Goal: Communication & Community: Connect with others

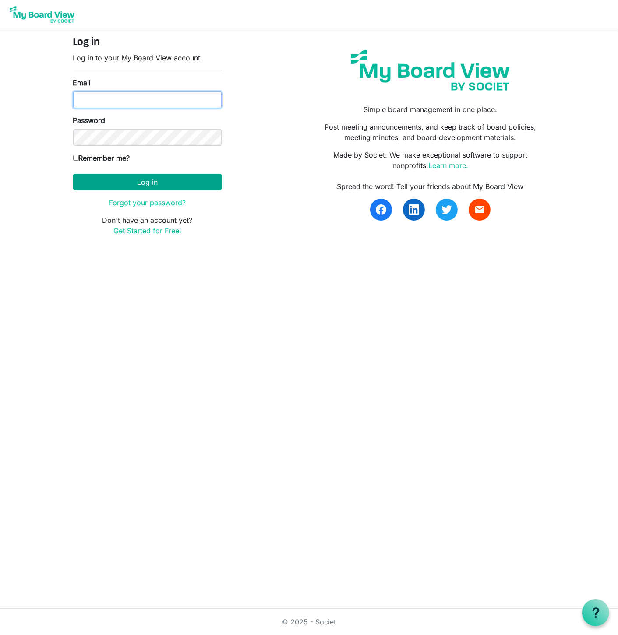
type input "[PERSON_NAME][EMAIL_ADDRESS][DOMAIN_NAME]"
click at [140, 182] on button "Log in" at bounding box center [147, 182] width 148 height 17
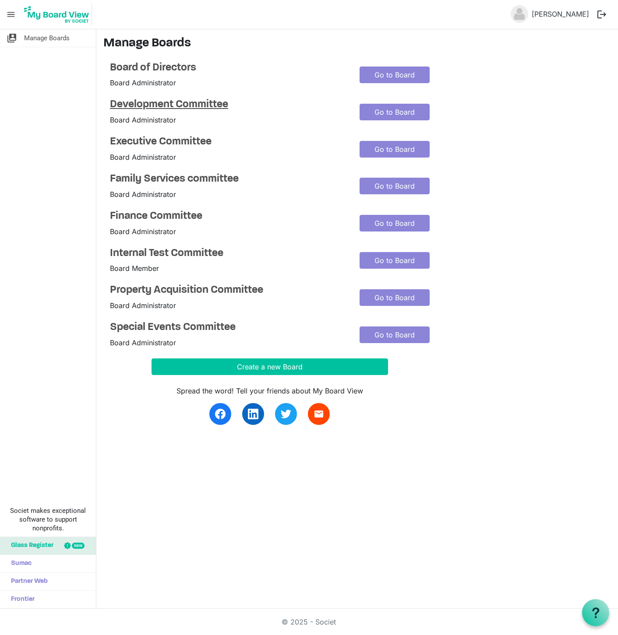
click at [163, 105] on h4 "Development Committee" at bounding box center [228, 105] width 236 height 13
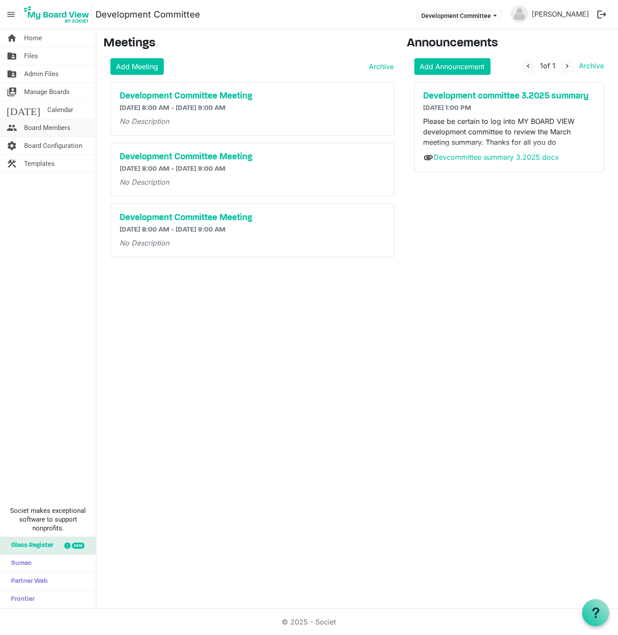
click at [42, 128] on span "Board Members" at bounding box center [47, 128] width 46 height 18
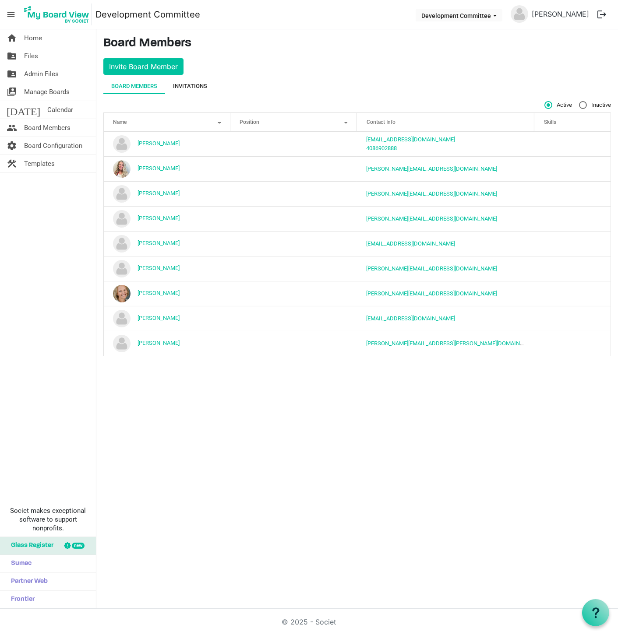
click at [181, 86] on div "Invitations" at bounding box center [190, 86] width 34 height 9
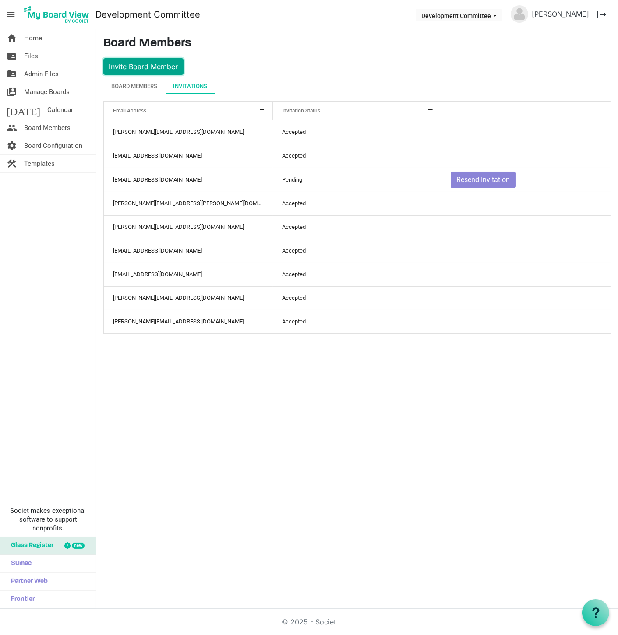
click at [146, 64] on button "Invite Board Member" at bounding box center [143, 66] width 80 height 17
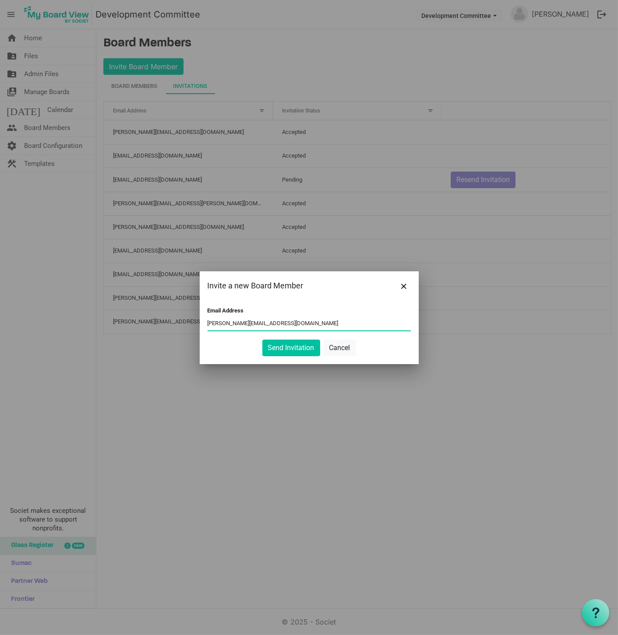
drag, startPoint x: 281, startPoint y: 324, endPoint x: 196, endPoint y: 325, distance: 84.9
click at [196, 325] on div "Invite a new Board Member Email Address kathryn@habitatsaltlake.org Send Invita…" at bounding box center [309, 317] width 618 height 635
type input "kathryn@habitatsaltlake.org"
click at [289, 352] on button "Send Invitation" at bounding box center [291, 348] width 58 height 17
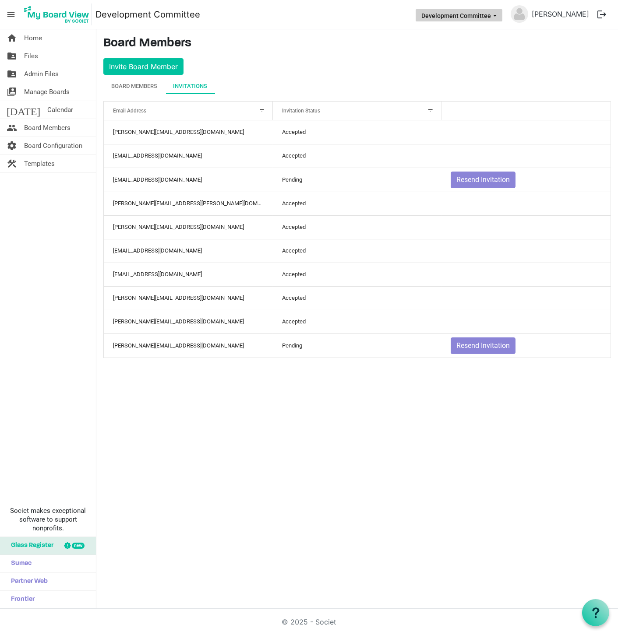
click at [455, 15] on button "Development Committee" at bounding box center [459, 15] width 87 height 12
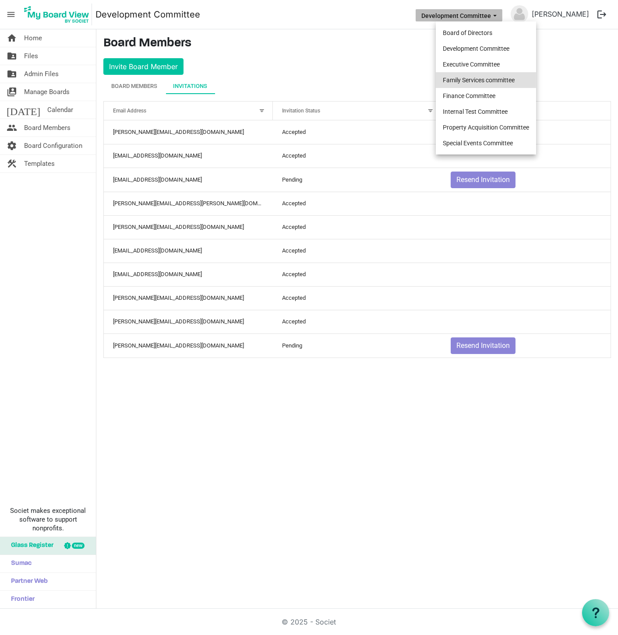
click at [452, 80] on li "Family Services committee" at bounding box center [486, 80] width 100 height 16
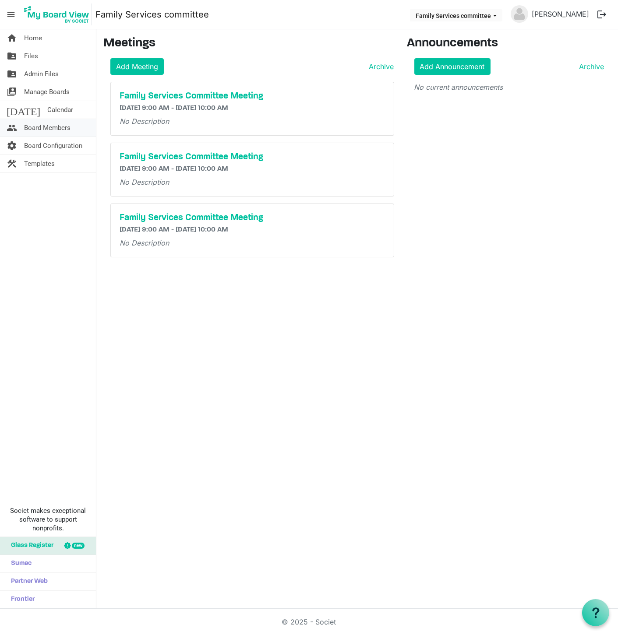
click at [55, 126] on span "Board Members" at bounding box center [47, 128] width 46 height 18
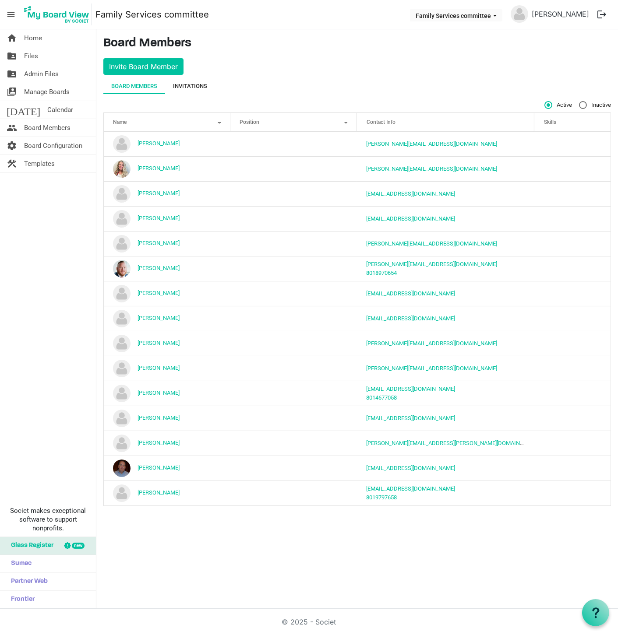
click at [186, 86] on div "Invitations" at bounding box center [190, 86] width 34 height 9
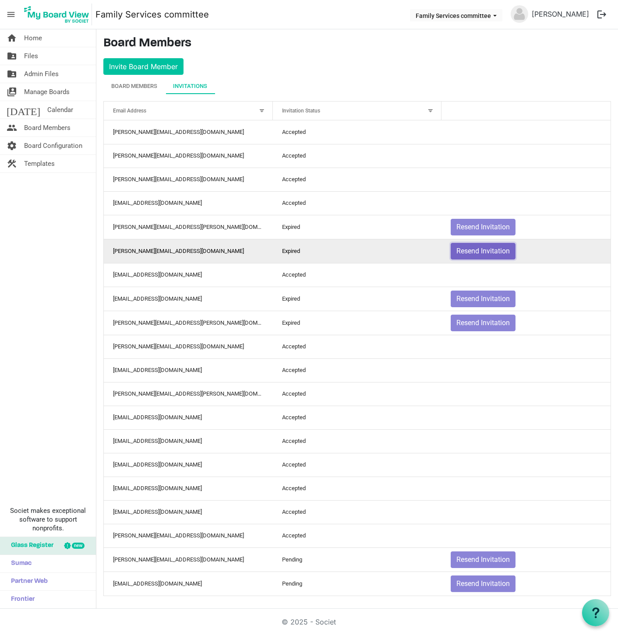
click at [484, 252] on button "Resend Invitation" at bounding box center [483, 251] width 65 height 17
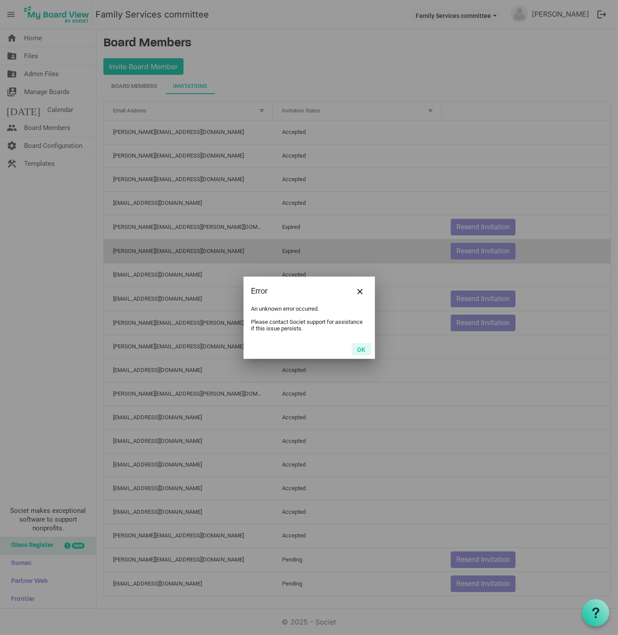
click at [358, 349] on button "OK" at bounding box center [362, 349] width 20 height 12
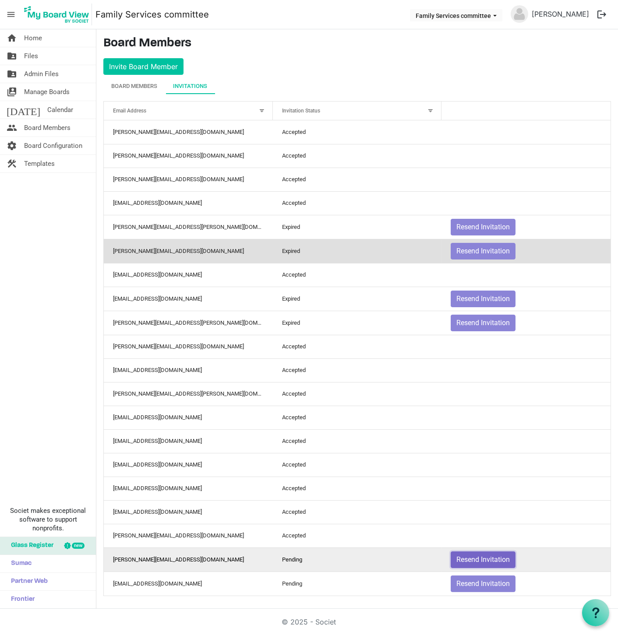
click at [465, 556] on button "Resend Invitation" at bounding box center [483, 560] width 65 height 17
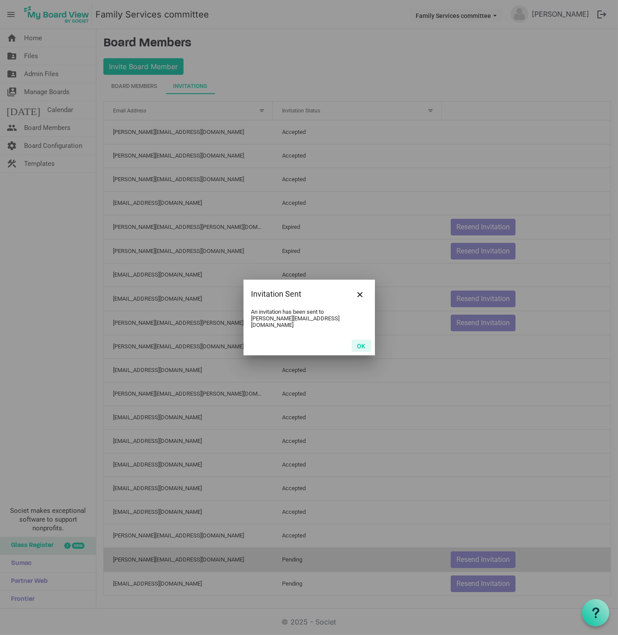
click at [361, 343] on button "OK" at bounding box center [362, 346] width 20 height 12
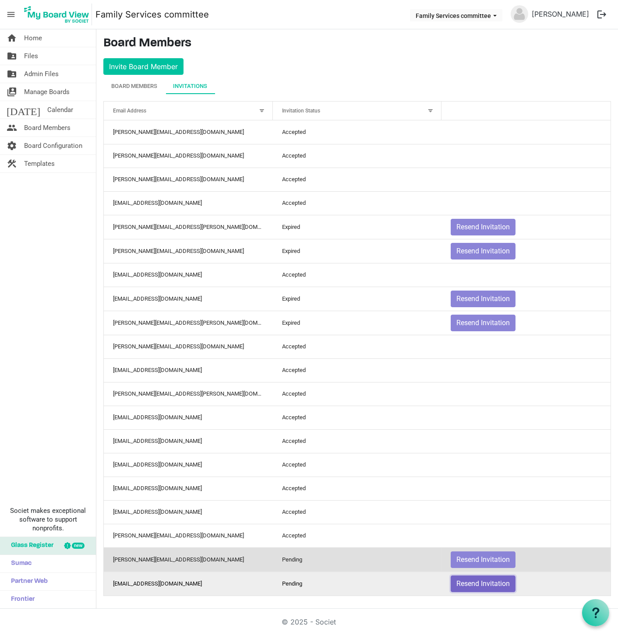
click at [475, 583] on button "Resend Invitation" at bounding box center [483, 584] width 65 height 17
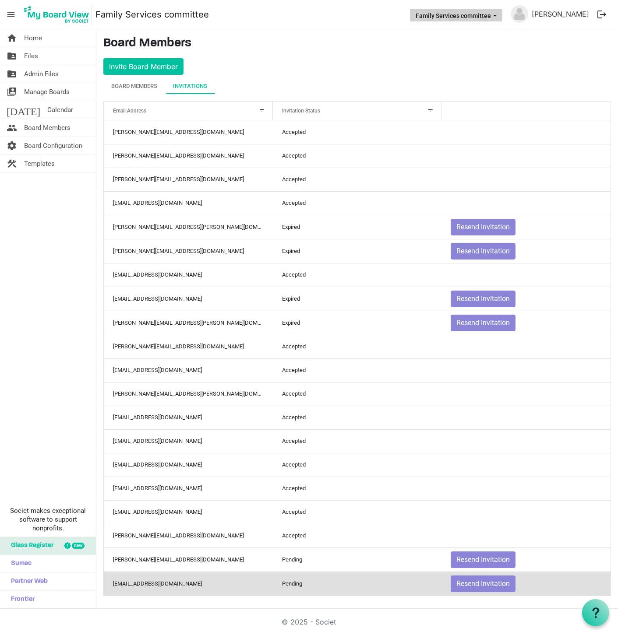
click at [442, 14] on button "Family Services committee" at bounding box center [456, 15] width 92 height 12
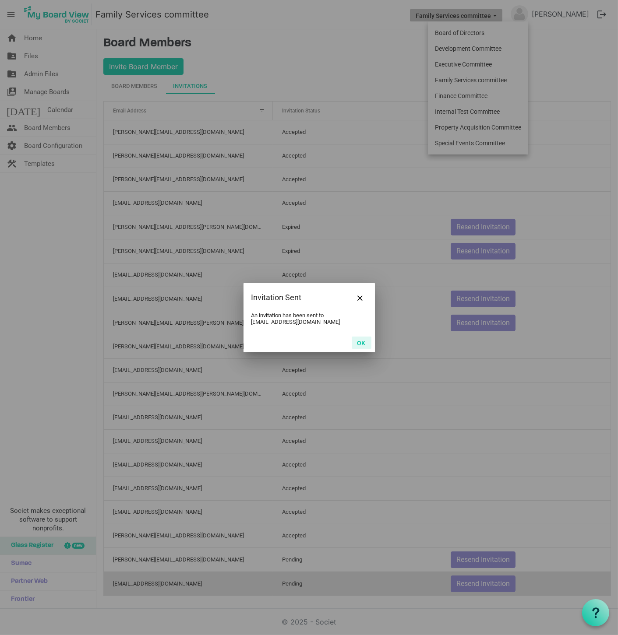
click at [360, 342] on button "OK" at bounding box center [362, 343] width 20 height 12
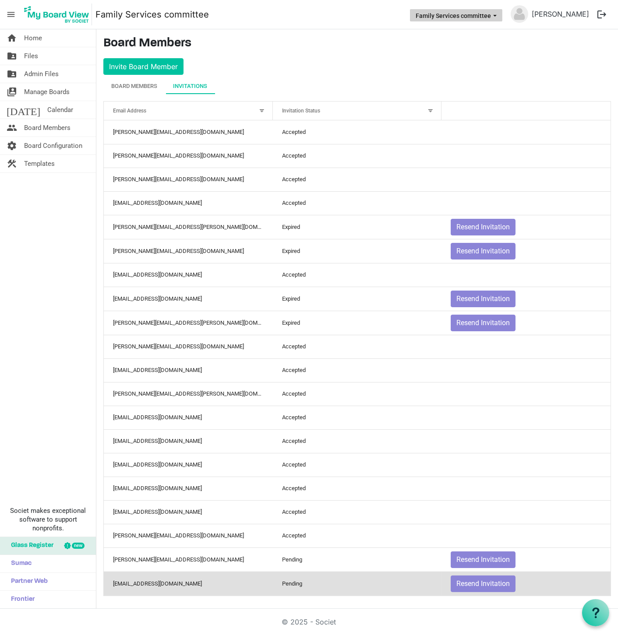
click at [486, 17] on button "Family Services committee" at bounding box center [456, 15] width 92 height 12
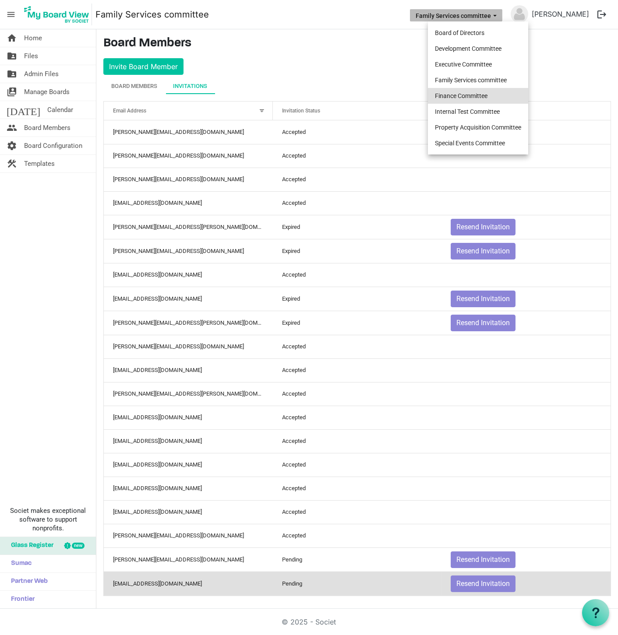
click at [454, 98] on li "Finance Committee" at bounding box center [478, 96] width 100 height 16
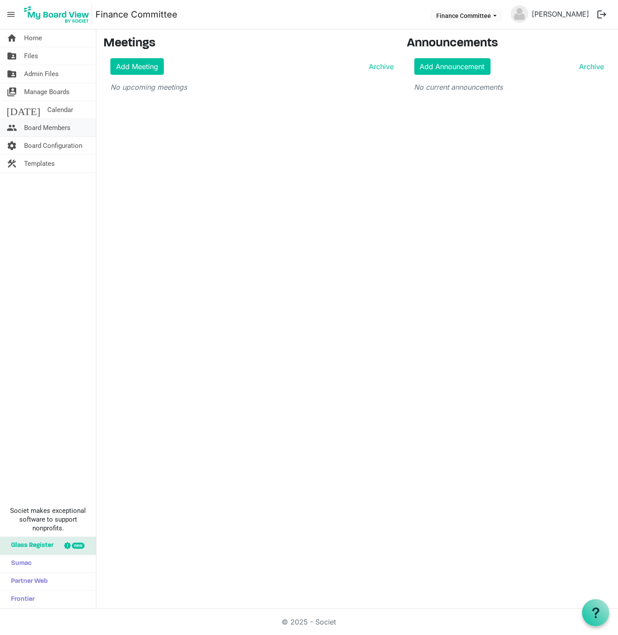
click at [41, 126] on span "Board Members" at bounding box center [47, 128] width 46 height 18
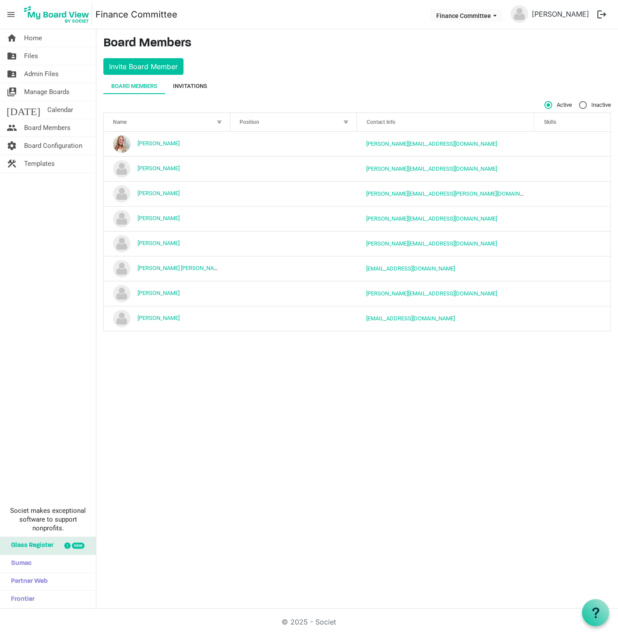
click at [185, 84] on div "Invitations" at bounding box center [190, 86] width 34 height 9
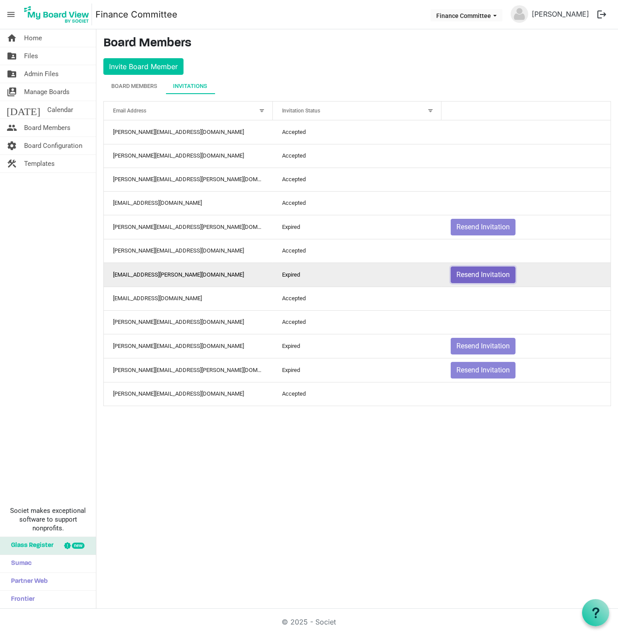
click at [468, 274] on button "Resend Invitation" at bounding box center [483, 275] width 65 height 17
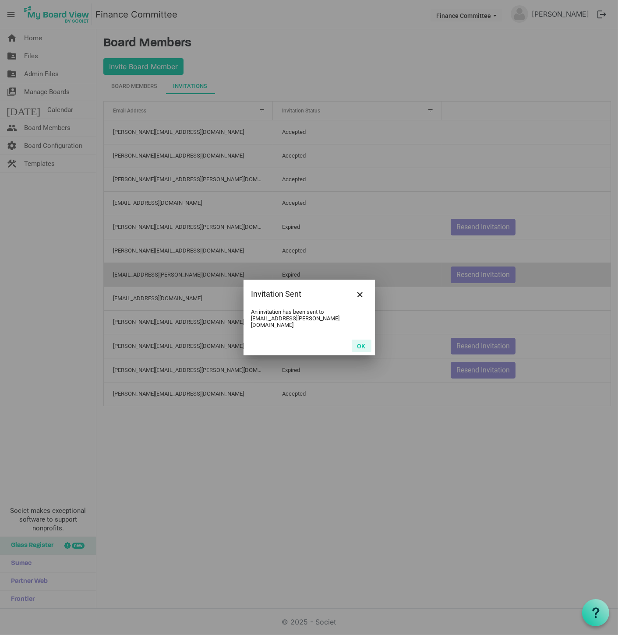
click at [361, 342] on button "OK" at bounding box center [362, 346] width 20 height 12
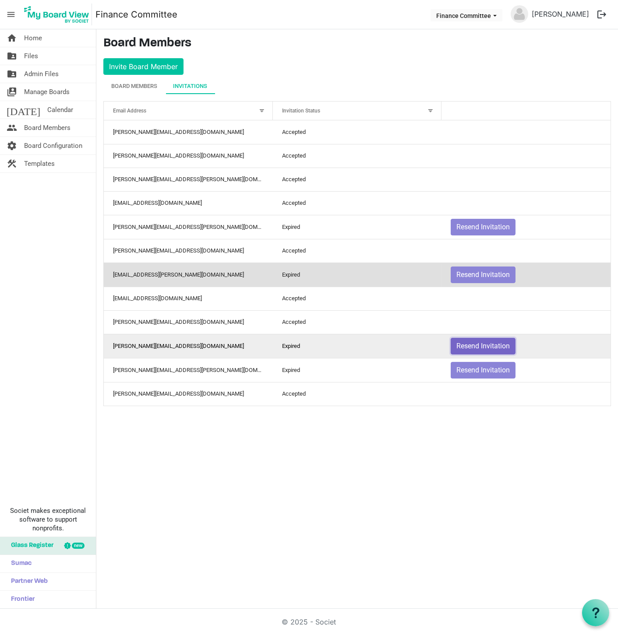
drag, startPoint x: 337, startPoint y: 342, endPoint x: 512, endPoint y: 342, distance: 175.1
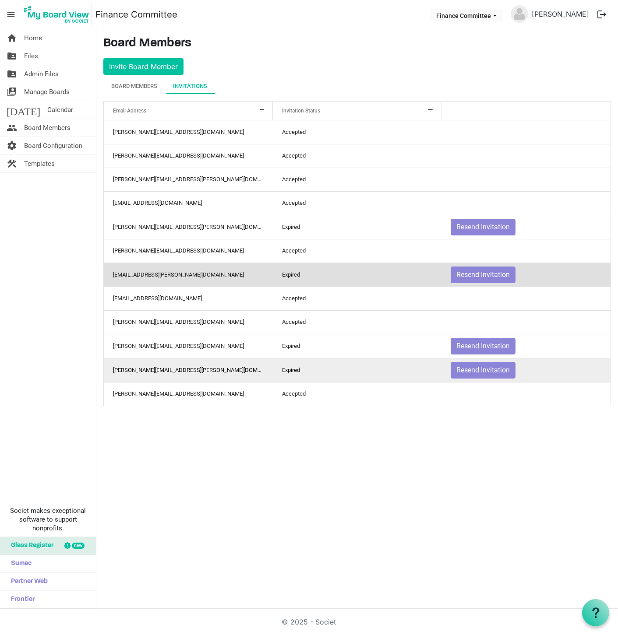
drag, startPoint x: 512, startPoint y: 342, endPoint x: 383, endPoint y: 374, distance: 133.1
click at [383, 374] on td "Expired" at bounding box center [357, 370] width 169 height 24
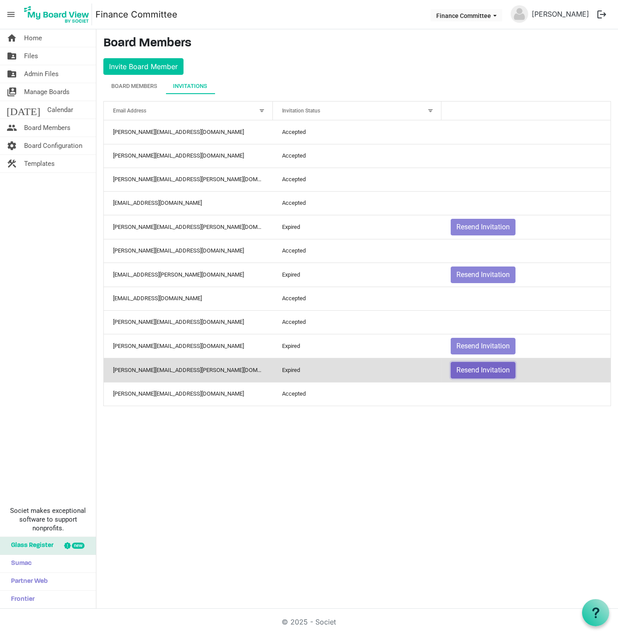
click at [462, 370] on button "Resend Invitation" at bounding box center [483, 370] width 65 height 17
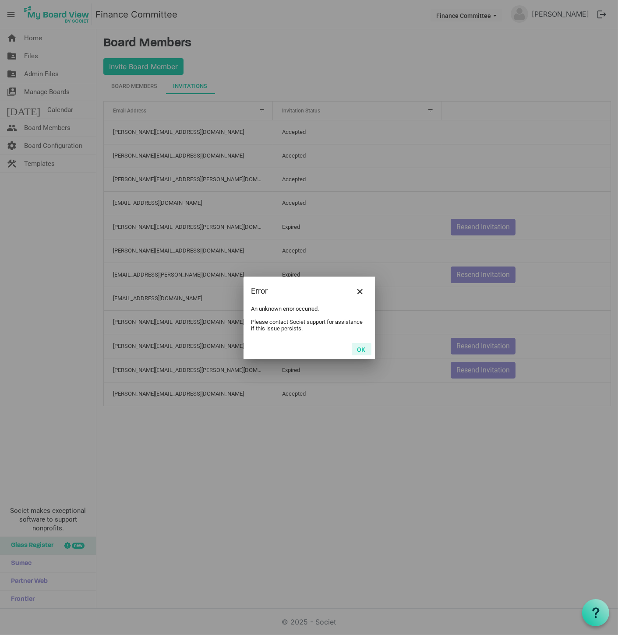
click at [361, 350] on button "OK" at bounding box center [362, 349] width 20 height 12
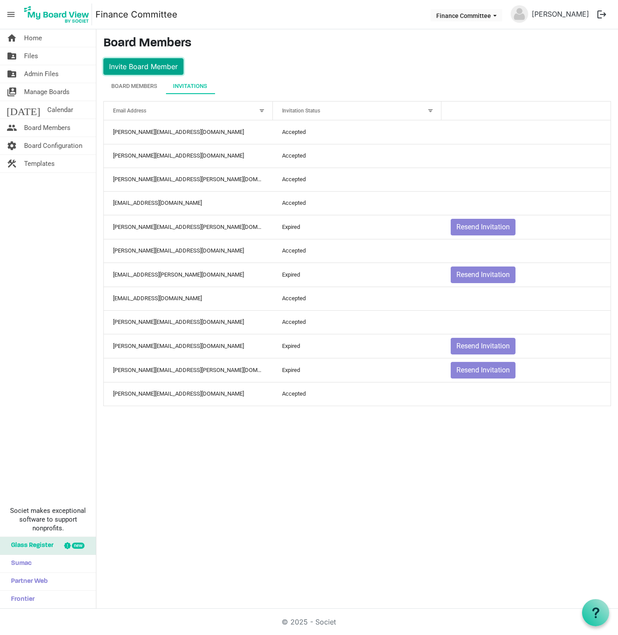
click at [149, 65] on button "Invite Board Member" at bounding box center [143, 66] width 80 height 17
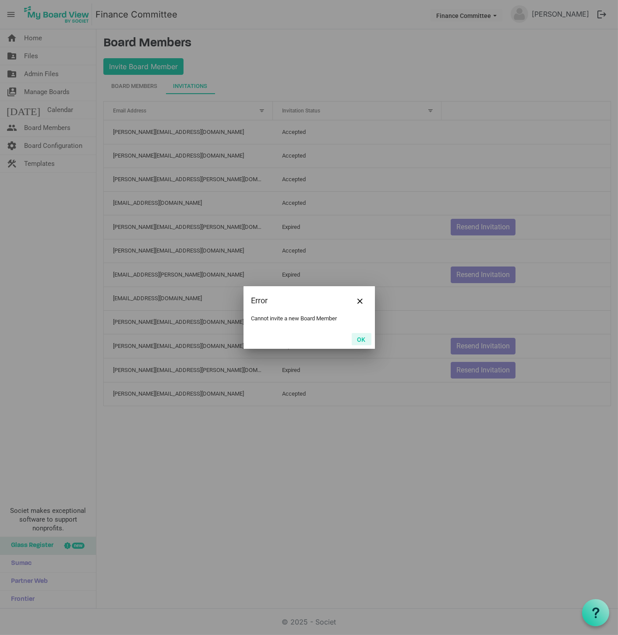
click at [359, 339] on button "OK" at bounding box center [362, 339] width 20 height 12
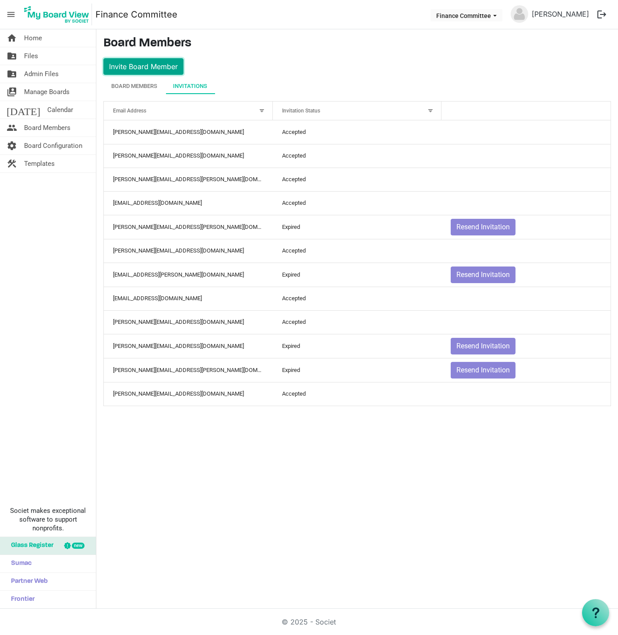
click at [145, 70] on button "Invite Board Member" at bounding box center [143, 66] width 80 height 17
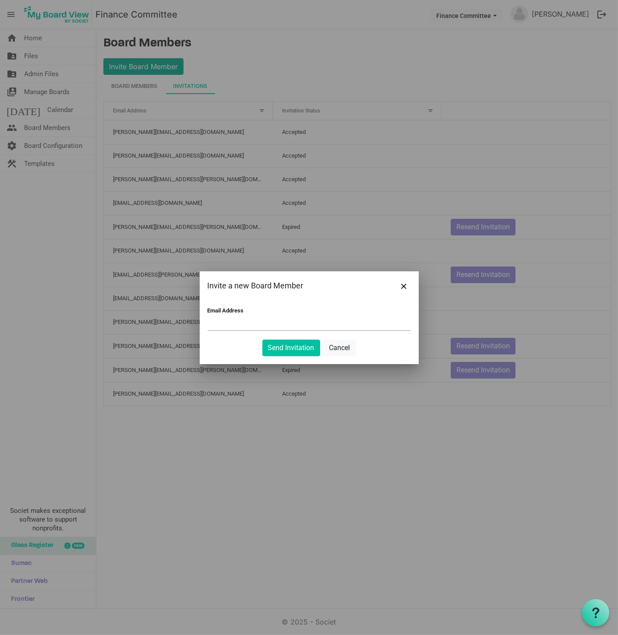
click at [142, 66] on div at bounding box center [309, 317] width 618 height 635
paste input "kathryn@habitatsaltlake.org"
type input "kathryn@habitatsaltlake.org"
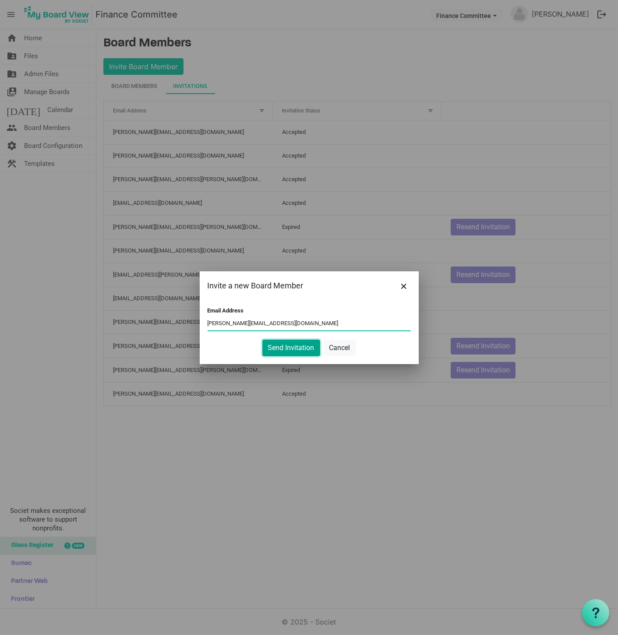
click at [289, 348] on button "Send Invitation" at bounding box center [291, 348] width 58 height 17
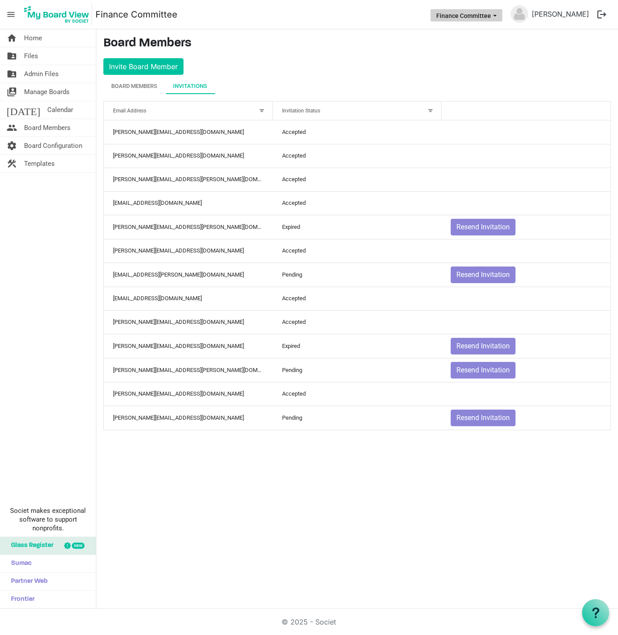
click at [483, 17] on button "Finance Committee" at bounding box center [466, 15] width 72 height 12
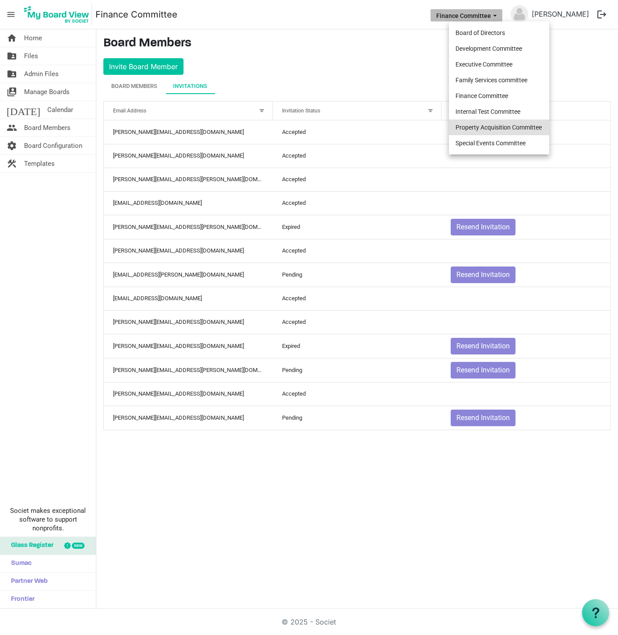
click at [474, 124] on li "Property Acquisition Committee" at bounding box center [499, 128] width 100 height 16
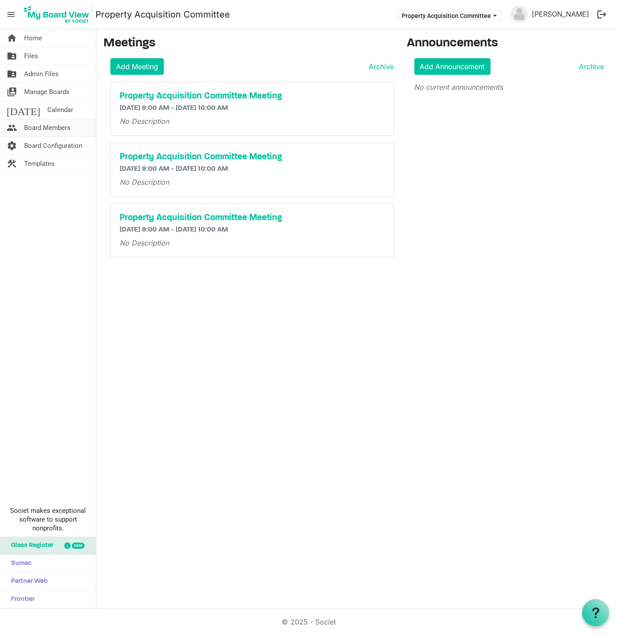
click at [34, 128] on span "Board Members" at bounding box center [47, 128] width 46 height 18
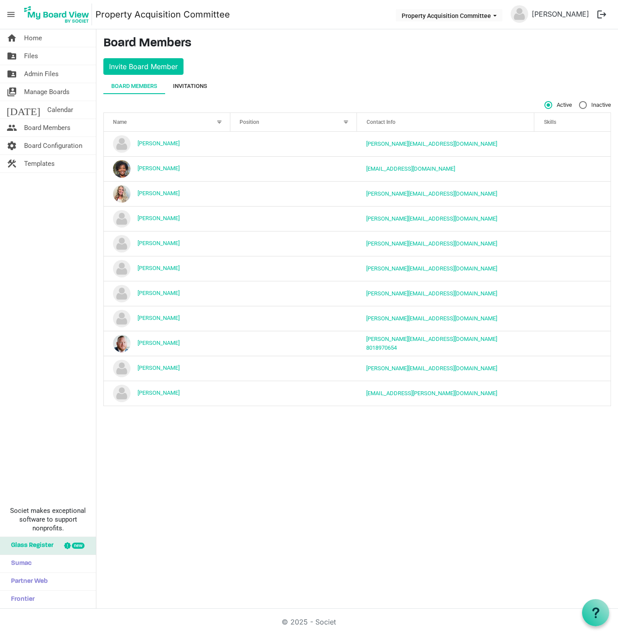
click at [182, 88] on div "Invitations" at bounding box center [190, 86] width 34 height 9
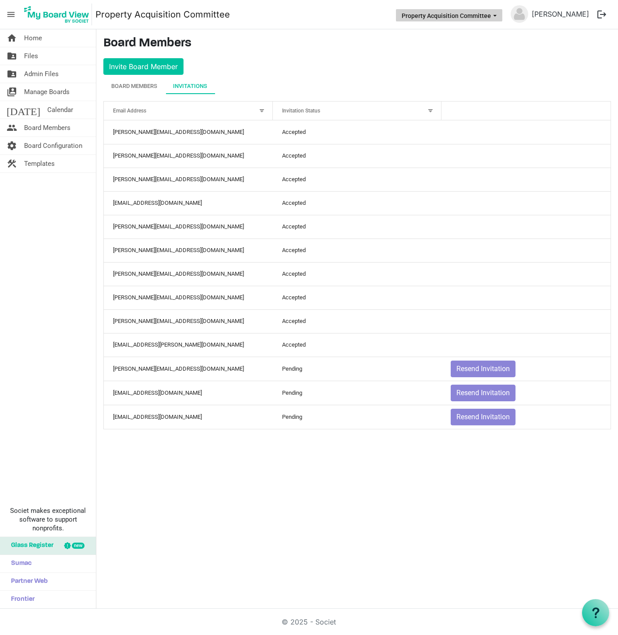
click at [463, 14] on button "Property Acquisition Committee" at bounding box center [449, 15] width 106 height 12
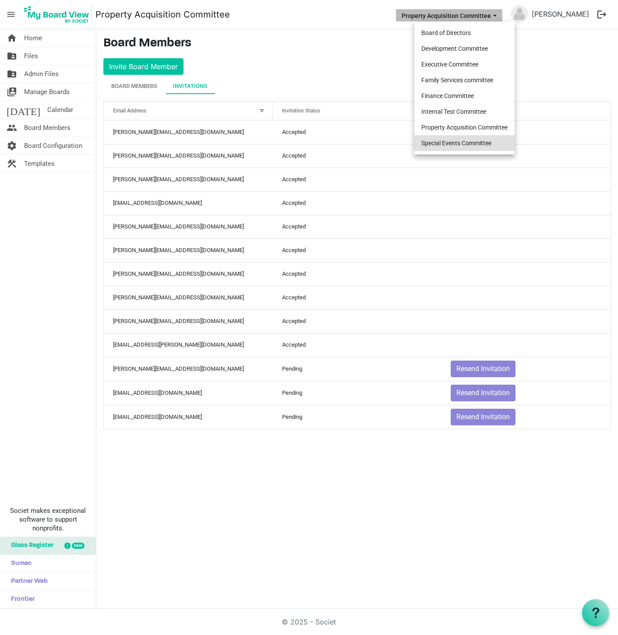
click at [449, 142] on li "Special Events Committee" at bounding box center [464, 143] width 100 height 16
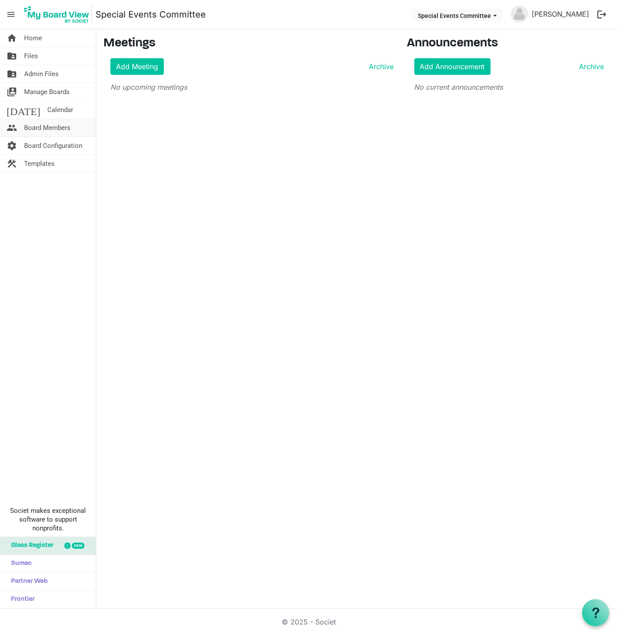
click at [49, 123] on span "Board Members" at bounding box center [47, 128] width 46 height 18
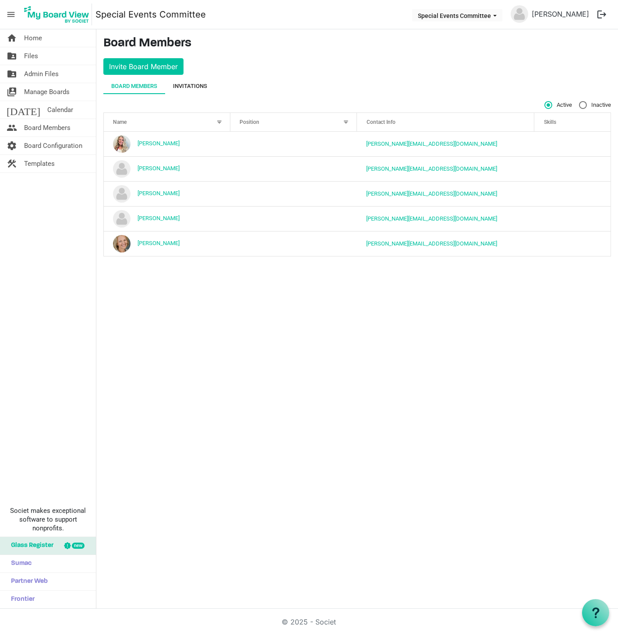
click at [187, 85] on div "Invitations" at bounding box center [190, 86] width 34 height 9
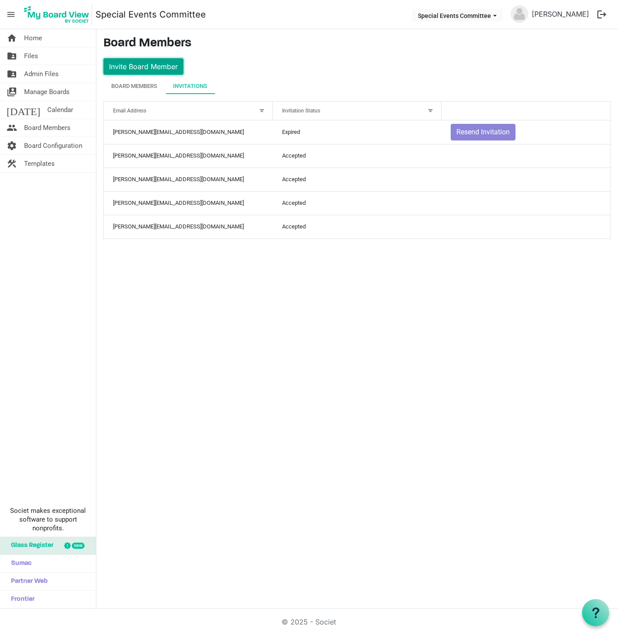
click at [152, 67] on button "Invite Board Member" at bounding box center [143, 66] width 80 height 17
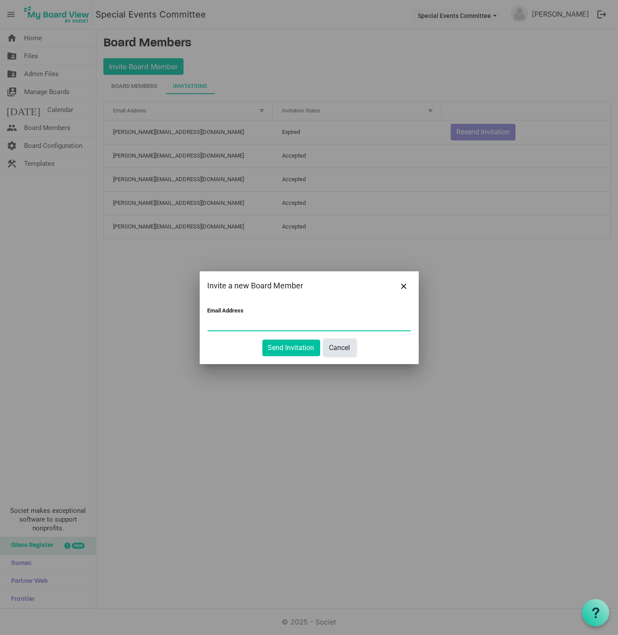
click at [340, 349] on button "Cancel" at bounding box center [340, 348] width 32 height 17
